Goal: Information Seeking & Learning: Learn about a topic

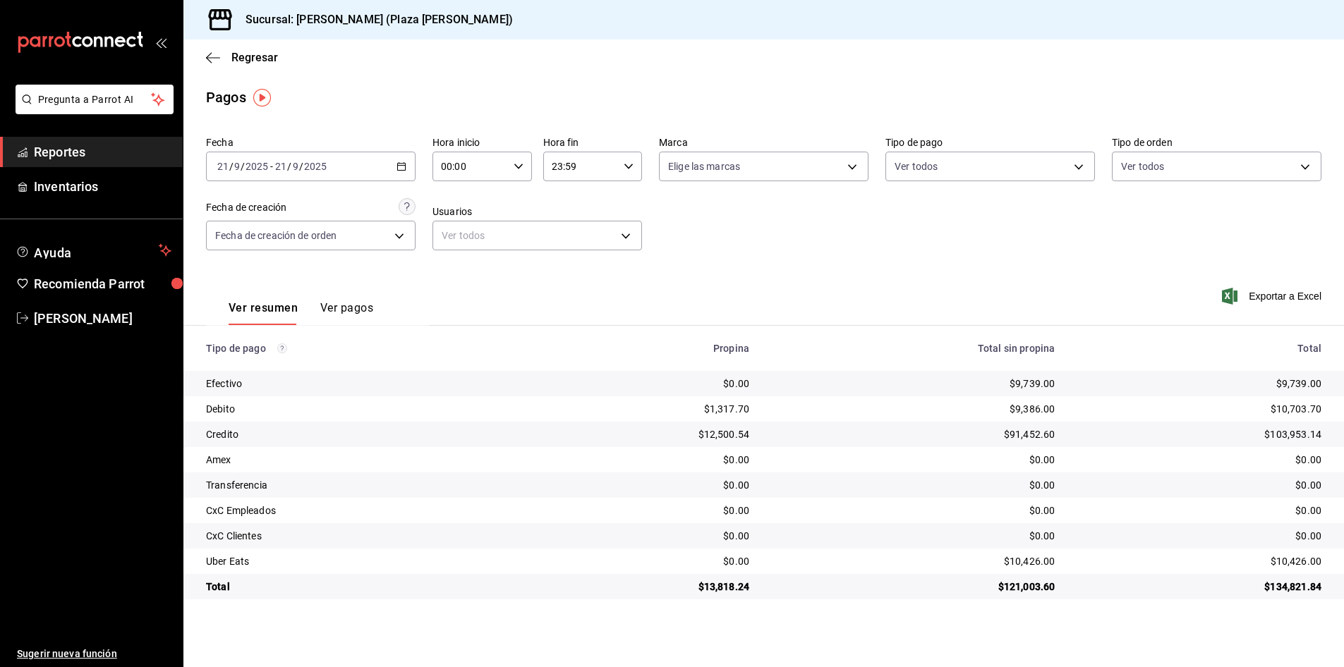
click at [140, 150] on span "Reportes" at bounding box center [103, 151] width 138 height 19
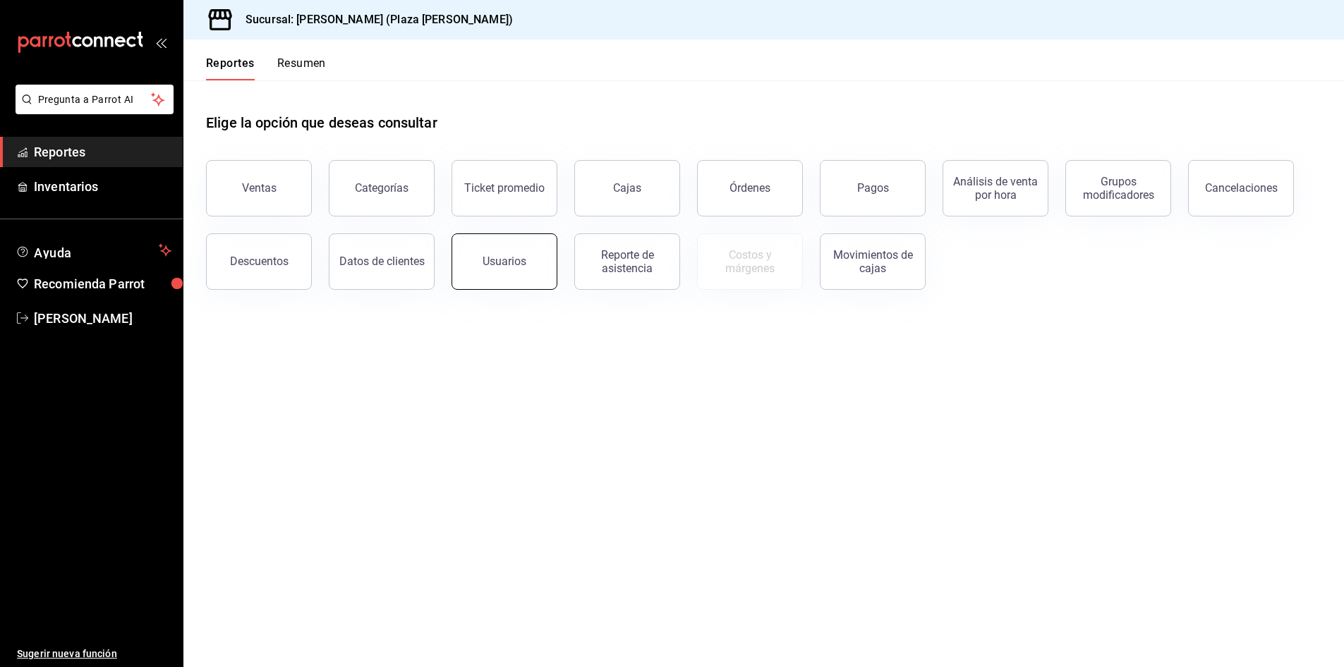
click at [525, 274] on button "Usuarios" at bounding box center [504, 261] width 106 height 56
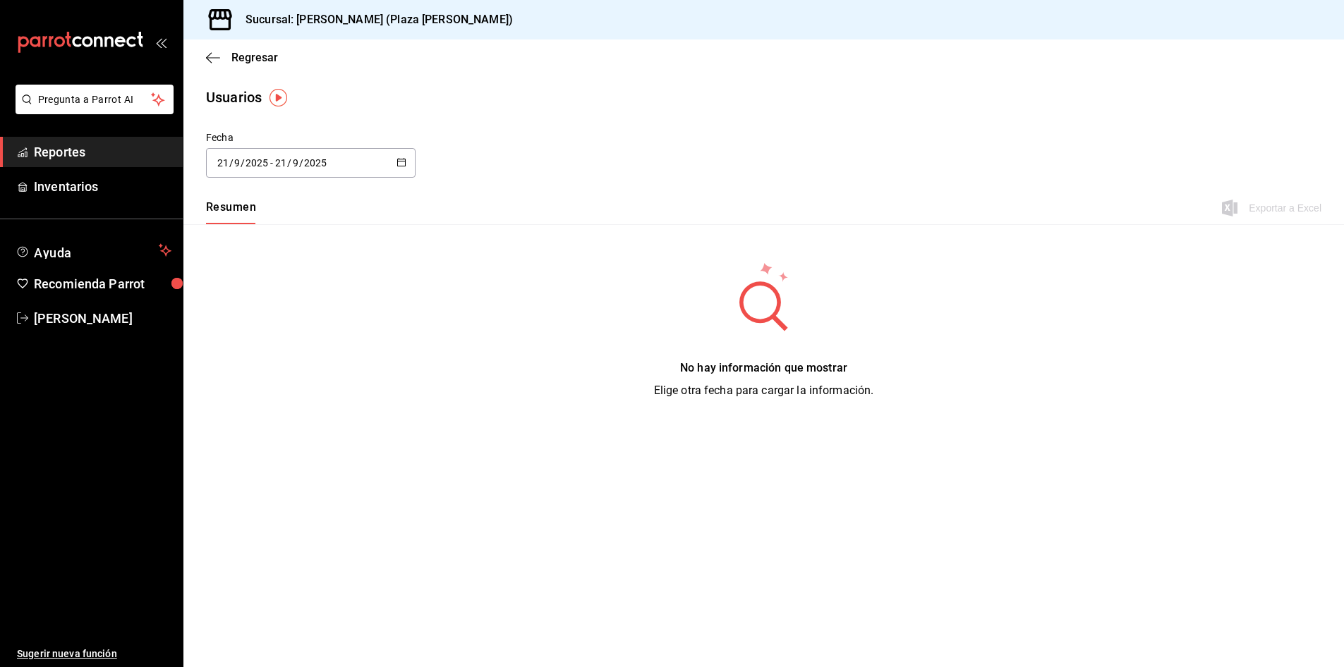
click at [399, 159] on icon "button" at bounding box center [401, 162] width 10 height 10
click at [275, 297] on li "Mes actual" at bounding box center [272, 303] width 133 height 32
type input "[DATE]"
type input "1"
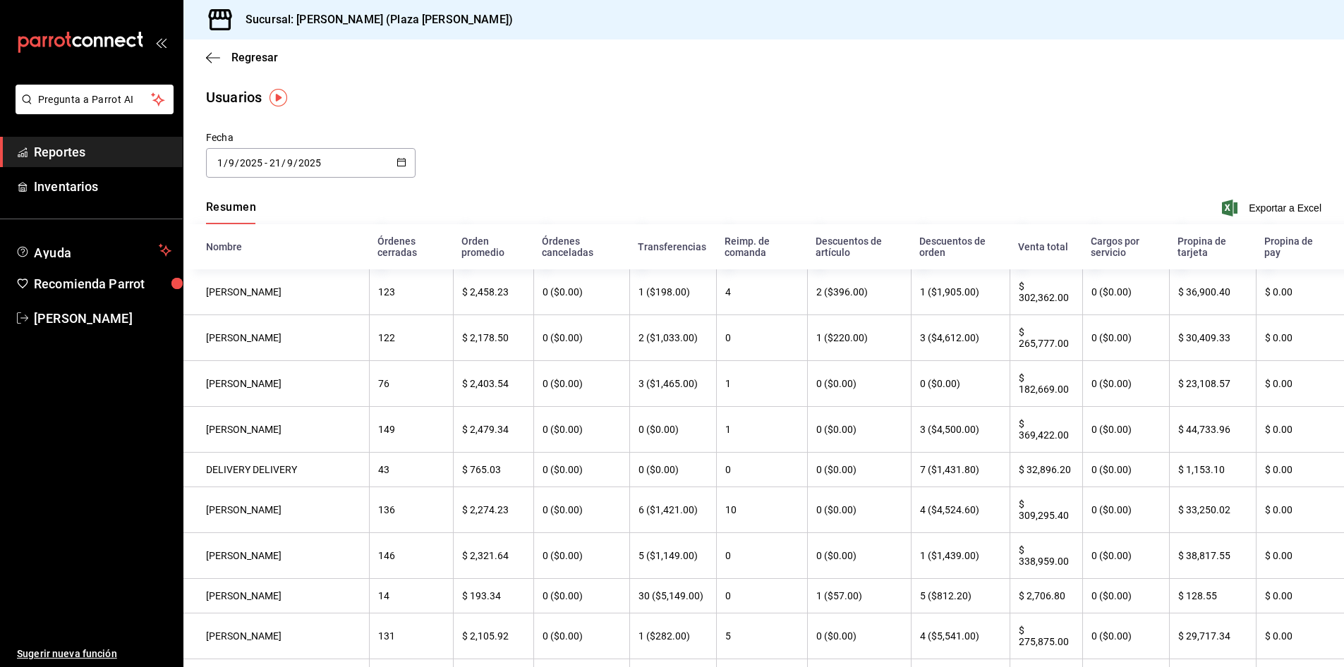
click at [401, 161] on \(Stroke\) "button" at bounding box center [402, 161] width 8 height 1
click at [274, 269] on li "Semana actual" at bounding box center [272, 271] width 133 height 32
type input "[DATE]"
type input "21"
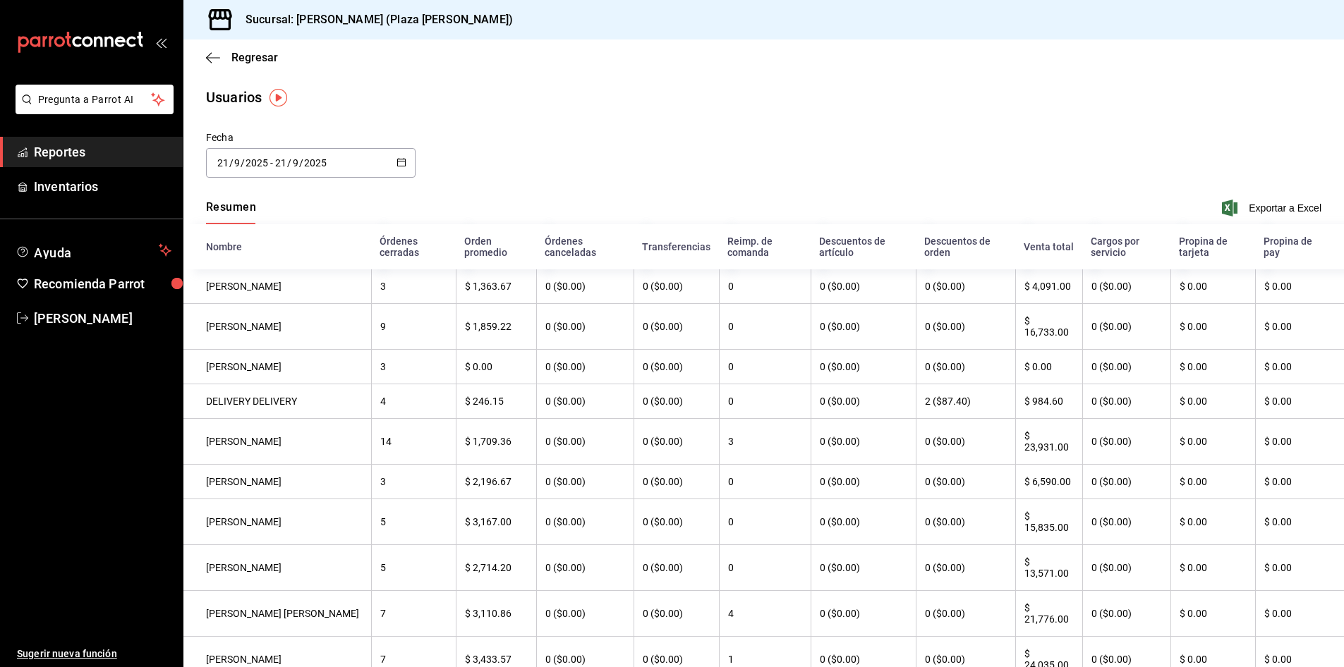
click at [399, 161] on \(Stroke\) "button" at bounding box center [402, 161] width 8 height 1
click at [231, 273] on li "Semana actual" at bounding box center [272, 271] width 133 height 32
click at [130, 154] on span "Reportes" at bounding box center [103, 151] width 138 height 19
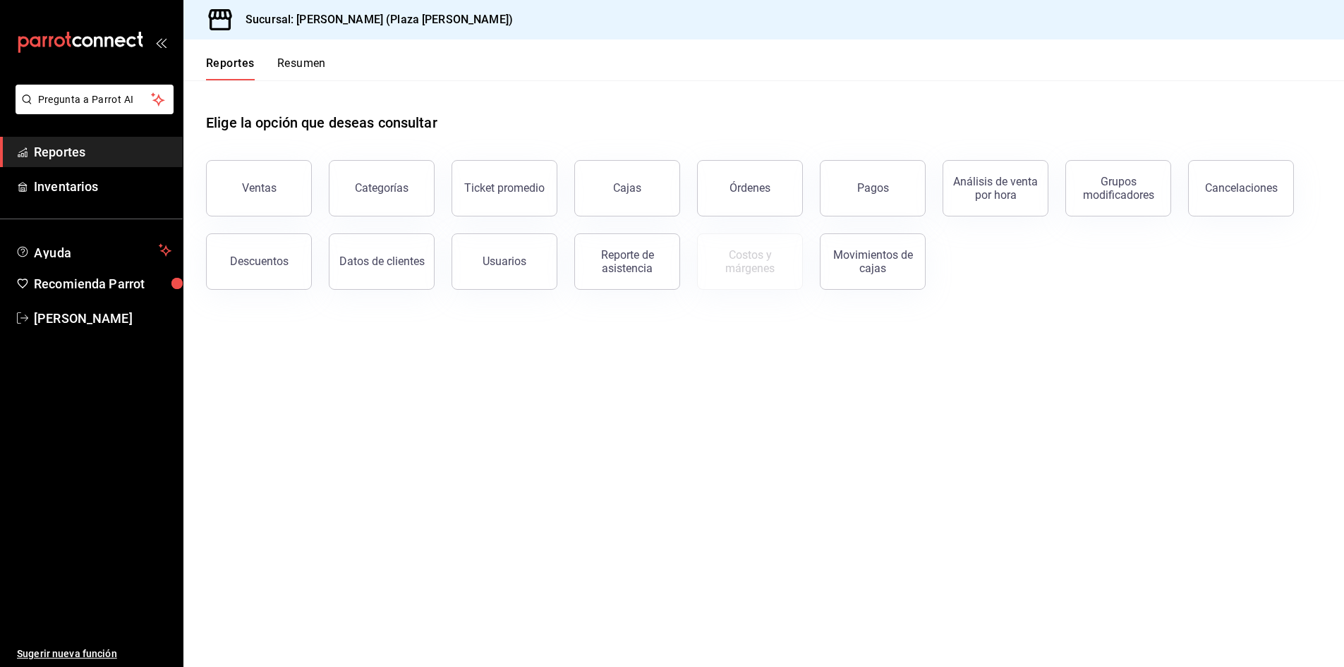
click at [317, 66] on button "Resumen" at bounding box center [301, 68] width 49 height 24
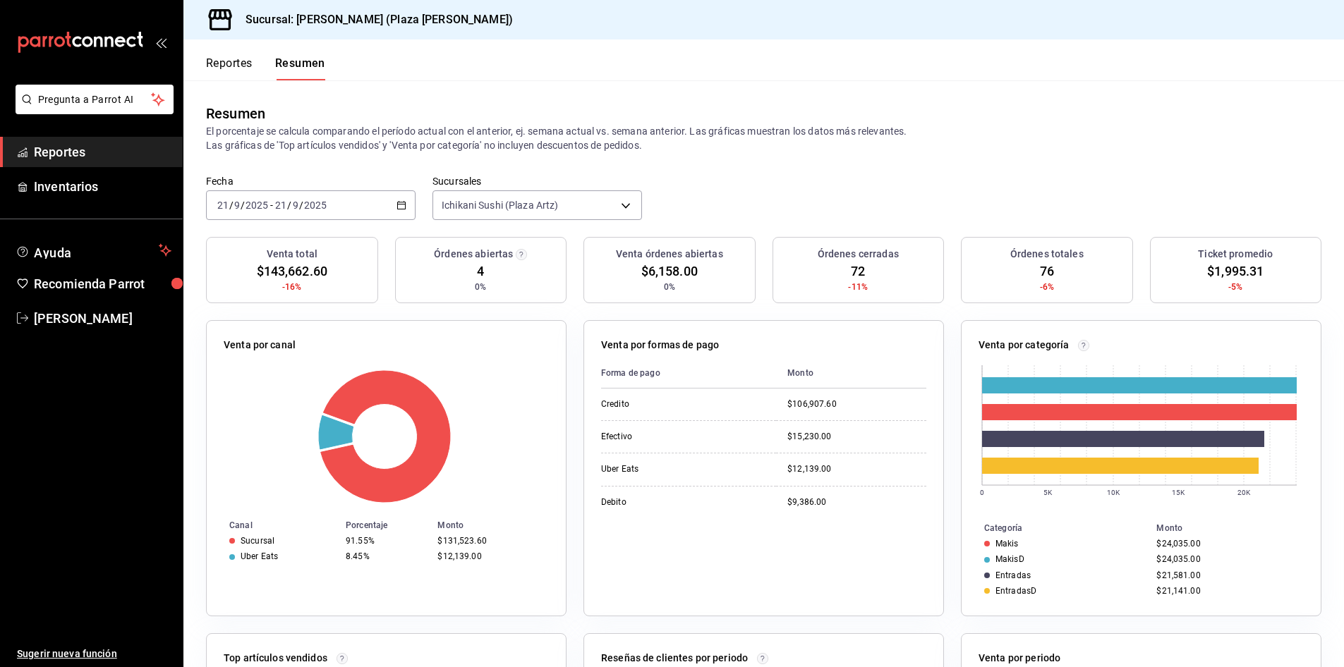
click at [401, 211] on div "[DATE] [DATE] - [DATE] [DATE]" at bounding box center [310, 205] width 209 height 30
click at [316, 255] on span "Hoy" at bounding box center [272, 248] width 109 height 15
click at [305, 77] on button "Resumen" at bounding box center [300, 68] width 50 height 24
click at [297, 73] on button "Resumen" at bounding box center [300, 68] width 50 height 24
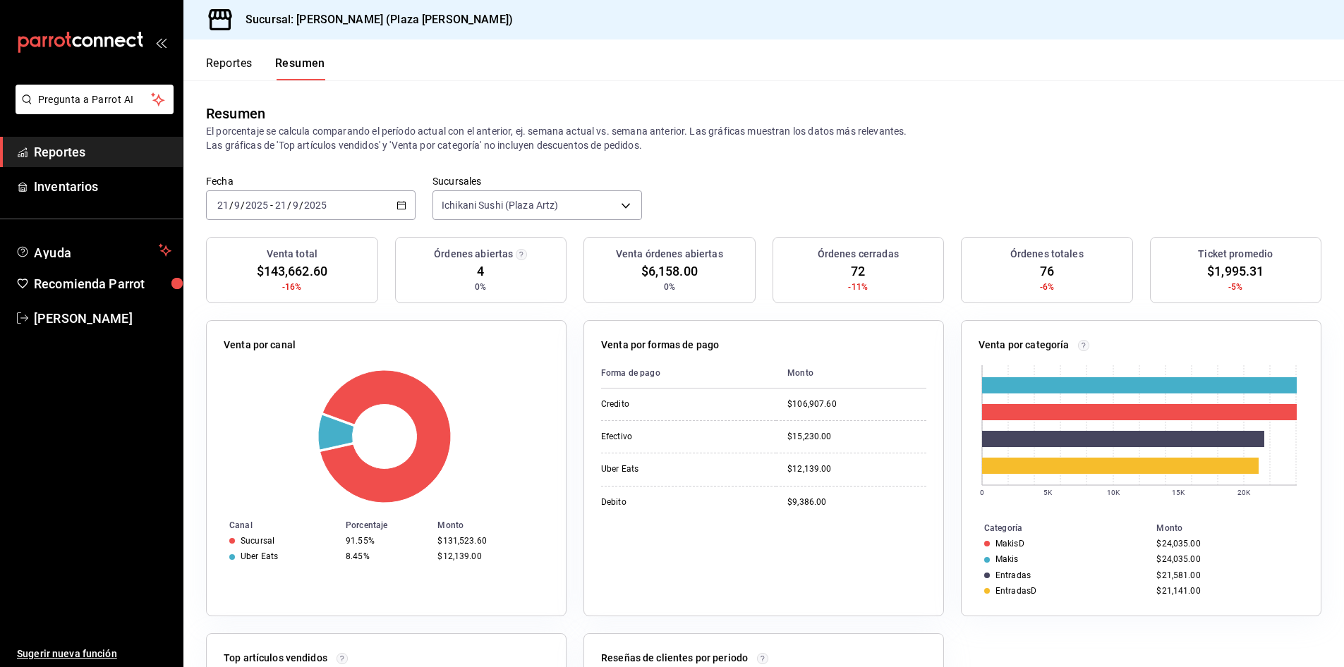
click at [253, 60] on button "Reportes" at bounding box center [229, 68] width 47 height 24
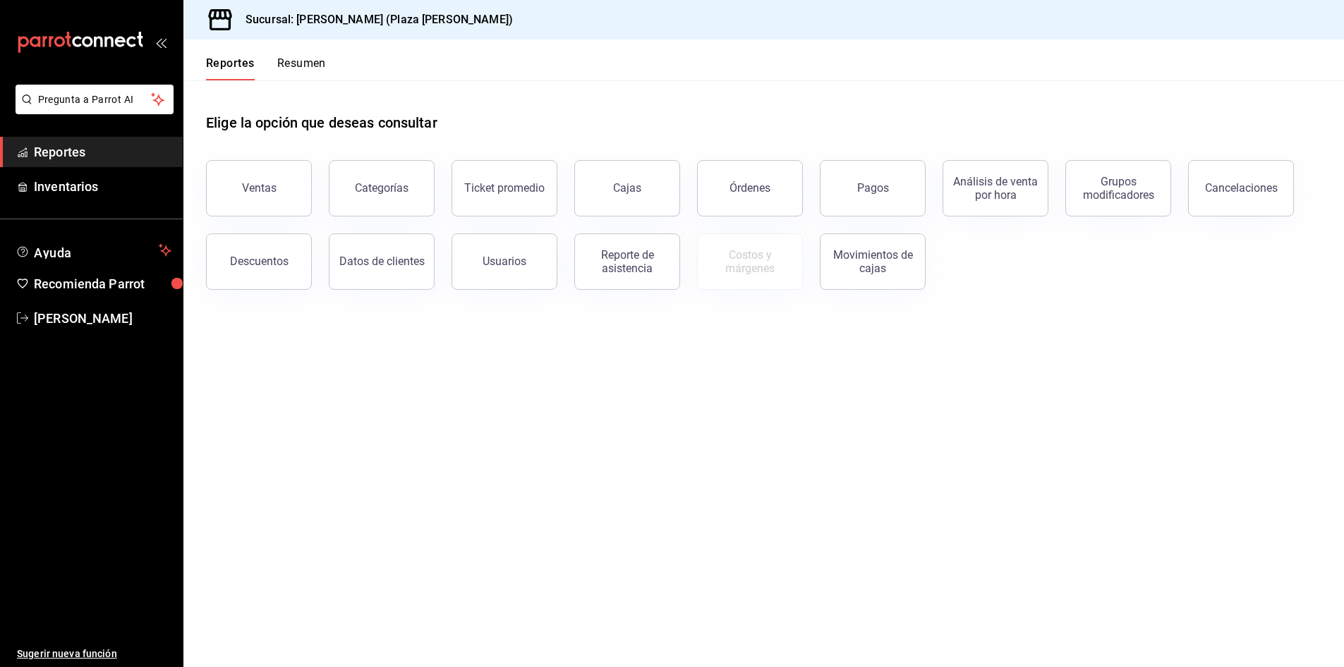
click at [282, 61] on button "Resumen" at bounding box center [301, 68] width 49 height 24
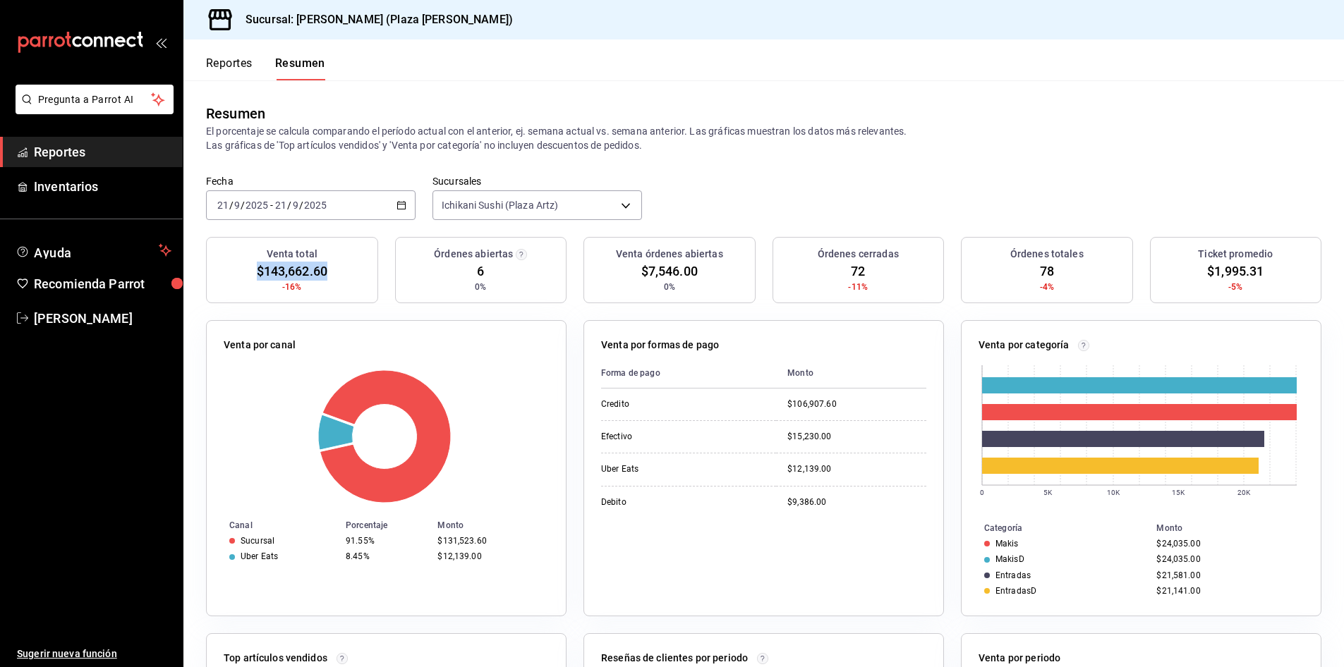
drag, startPoint x: 255, startPoint y: 267, endPoint x: 578, endPoint y: 661, distance: 509.7
click at [327, 273] on span "$143,662.60" at bounding box center [292, 271] width 71 height 19
click at [87, 146] on span "Reportes" at bounding box center [103, 151] width 138 height 19
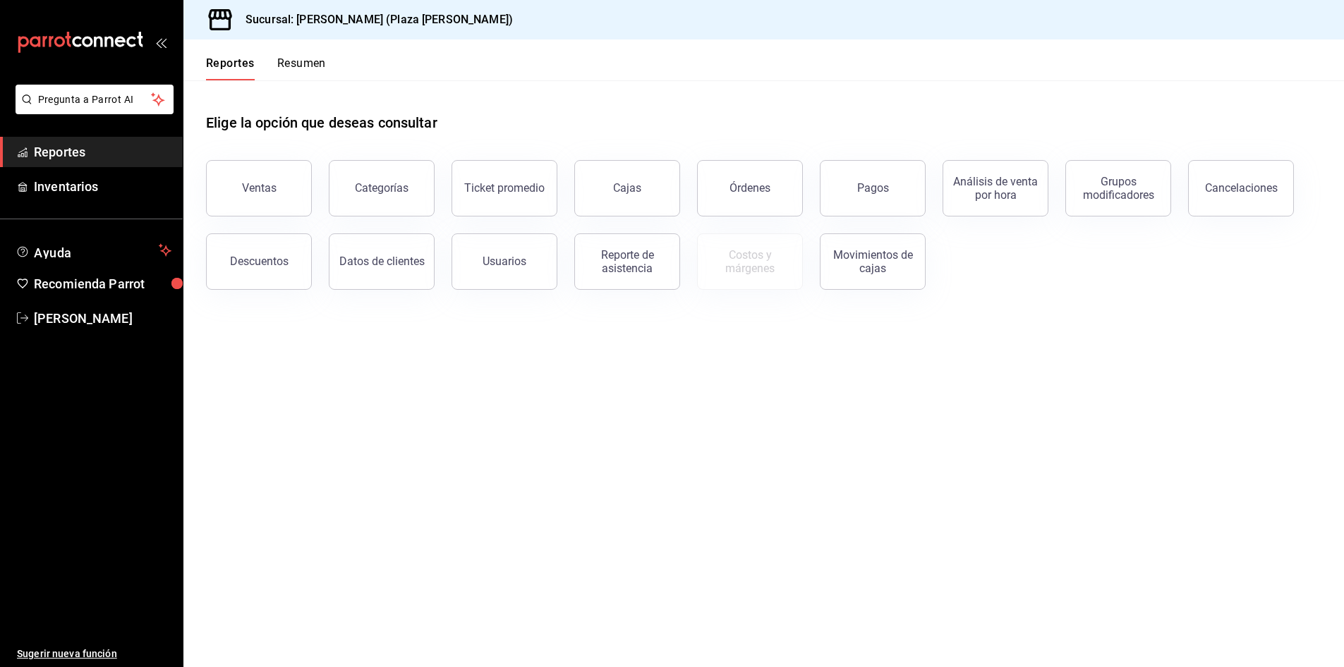
click at [315, 262] on div "Datos de clientes" at bounding box center [373, 253] width 123 height 73
click at [288, 262] on button "Descuentos" at bounding box center [259, 261] width 106 height 56
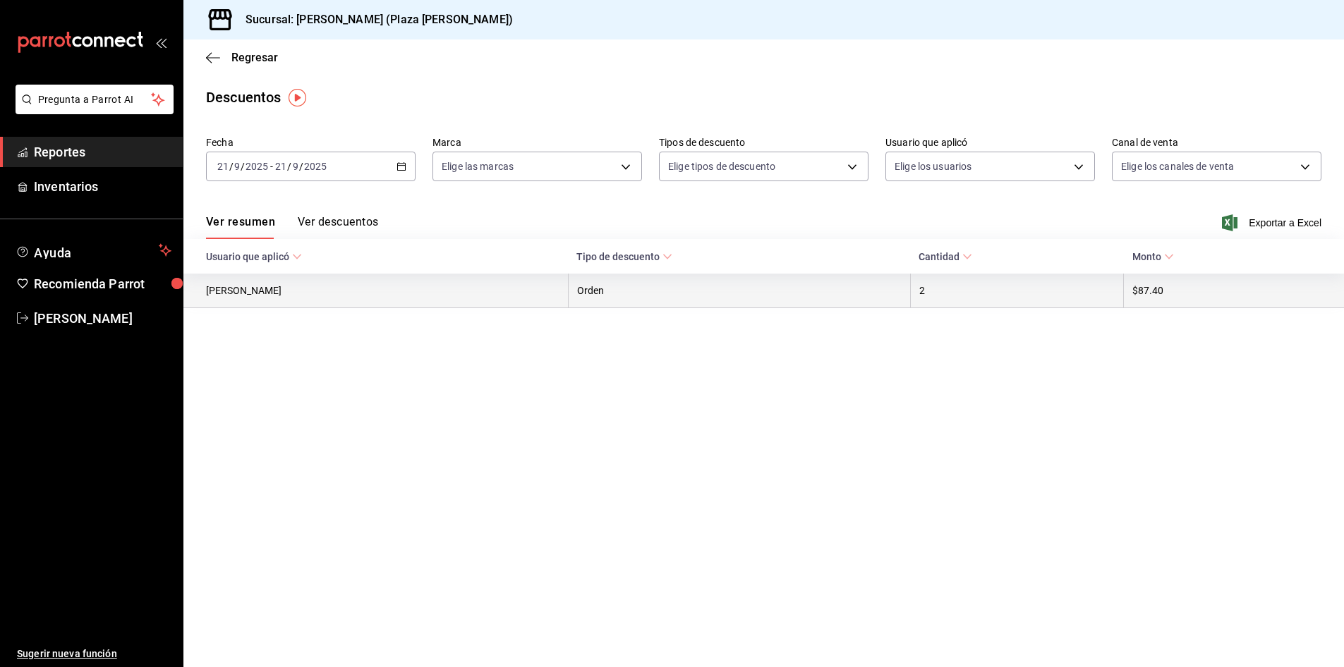
click at [1183, 277] on th "$87.40" at bounding box center [1234, 291] width 220 height 35
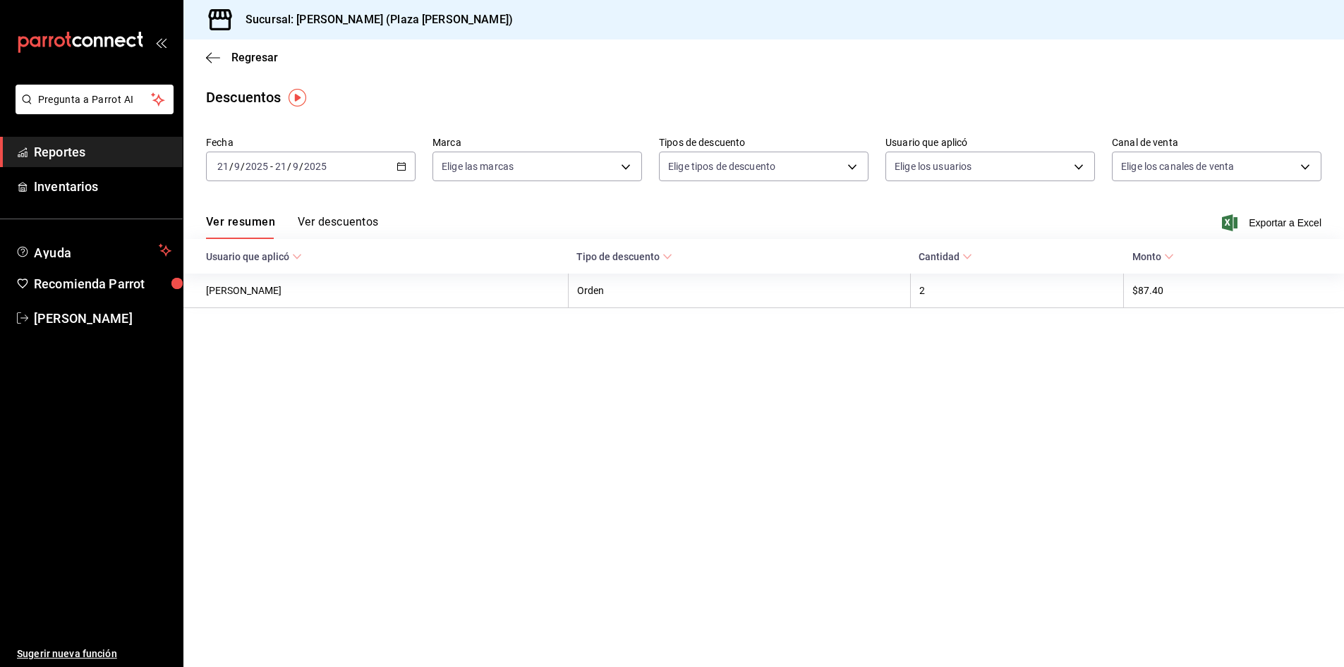
click at [600, 250] on th "Tipo de descuento" at bounding box center [739, 256] width 342 height 35
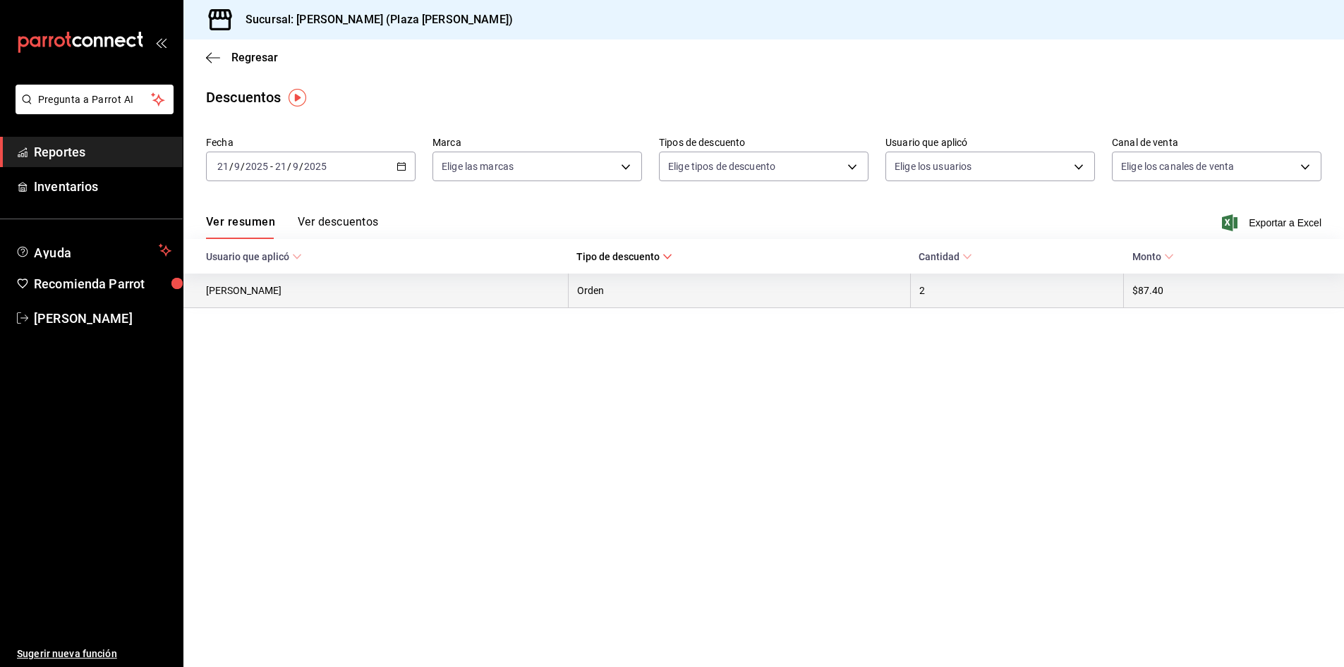
click at [361, 306] on th "[PERSON_NAME]" at bounding box center [375, 291] width 384 height 35
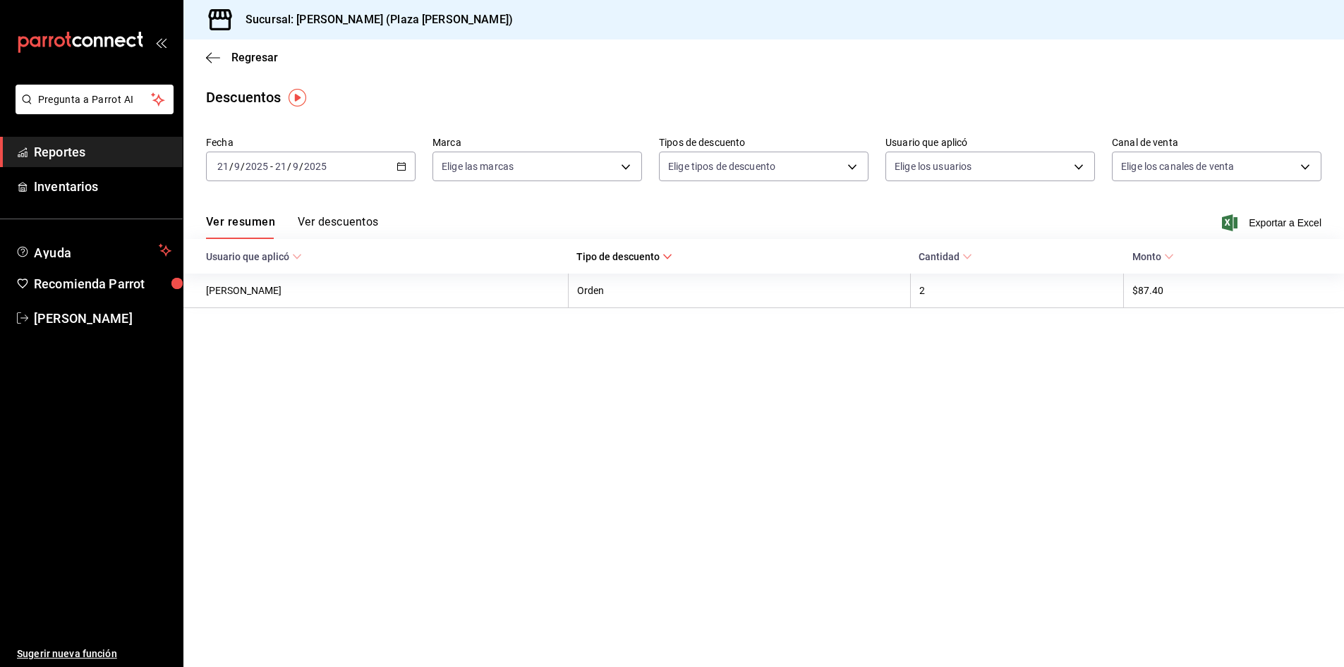
click at [958, 252] on span "Cantidad" at bounding box center [945, 256] width 54 height 11
click at [312, 216] on button "Ver descuentos" at bounding box center [338, 227] width 80 height 24
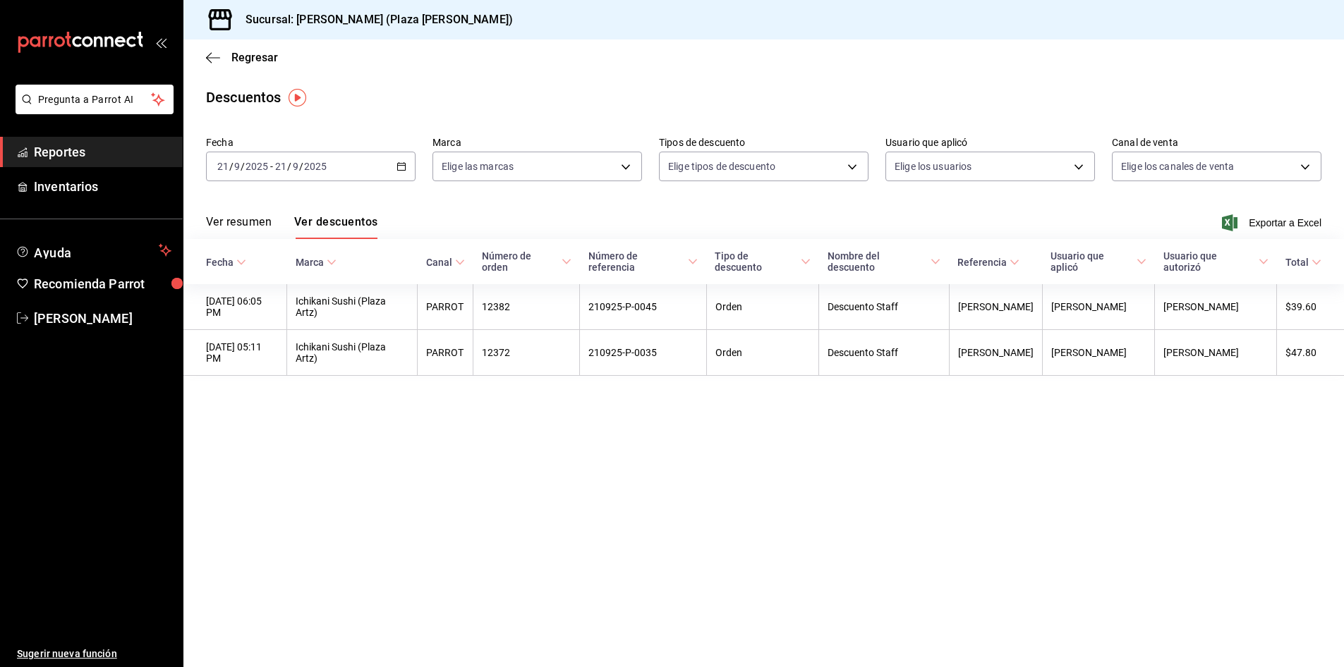
click at [48, 161] on span "Reportes" at bounding box center [103, 151] width 138 height 19
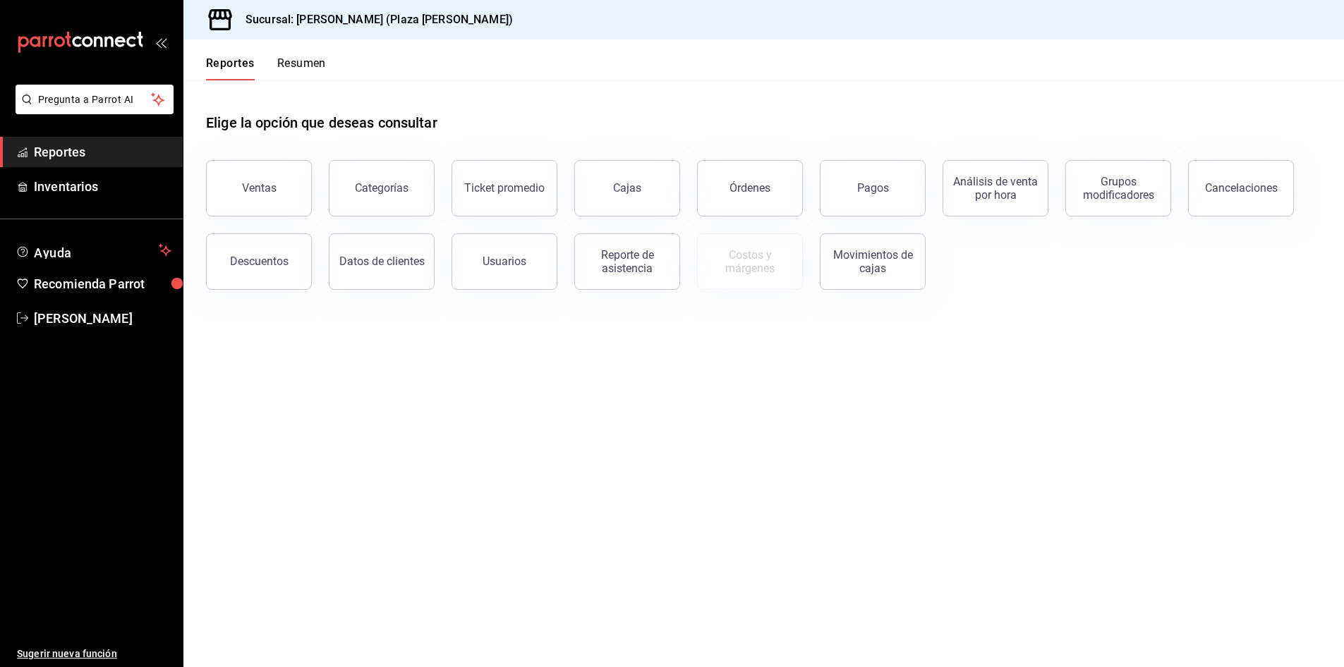
click at [281, 62] on button "Resumen" at bounding box center [301, 68] width 49 height 24
